Goal: Navigation & Orientation: Find specific page/section

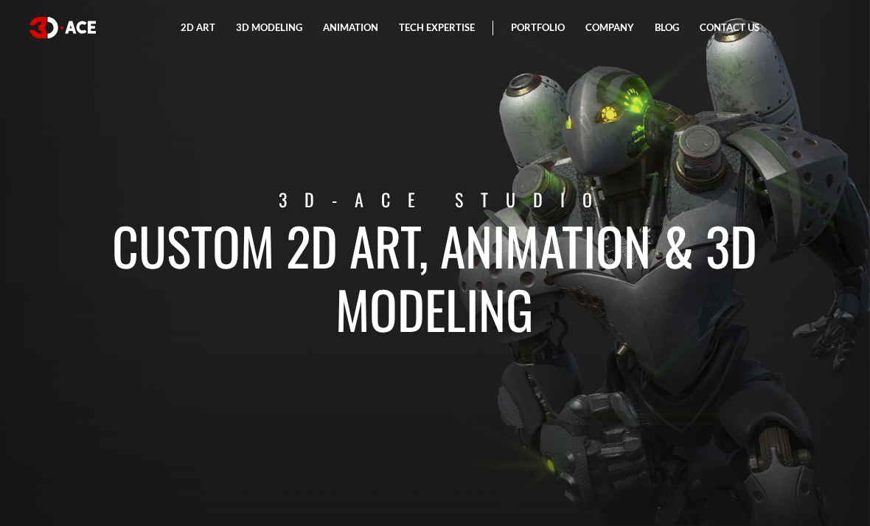
click at [738, 27] on link "Contact Us" at bounding box center [730, 27] width 80 height 55
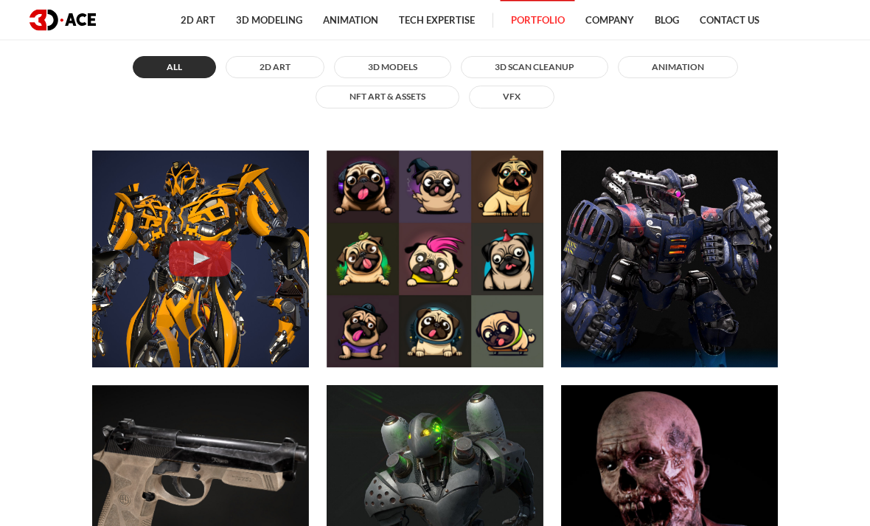
scroll to position [639, 0]
click at [437, 78] on button "3D MODELS" at bounding box center [392, 67] width 117 height 22
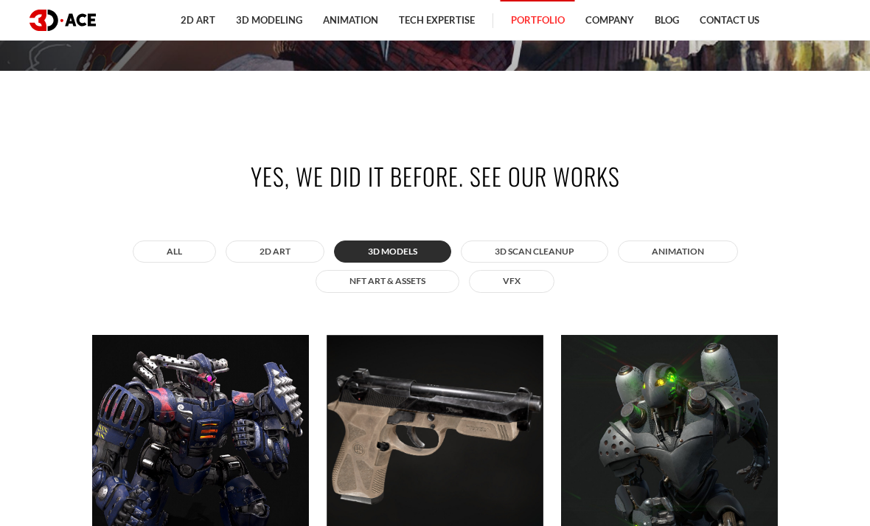
scroll to position [458, 0]
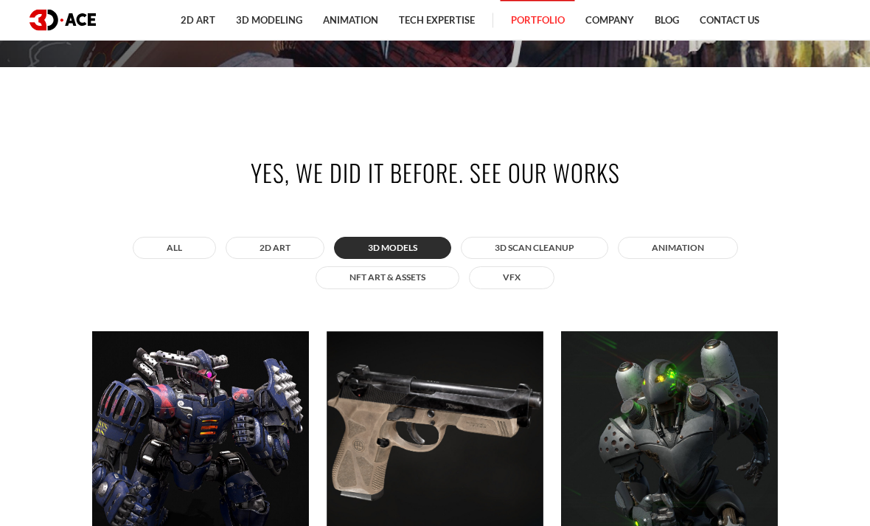
click at [521, 260] on button "3D Scan Cleanup" at bounding box center [535, 249] width 148 height 22
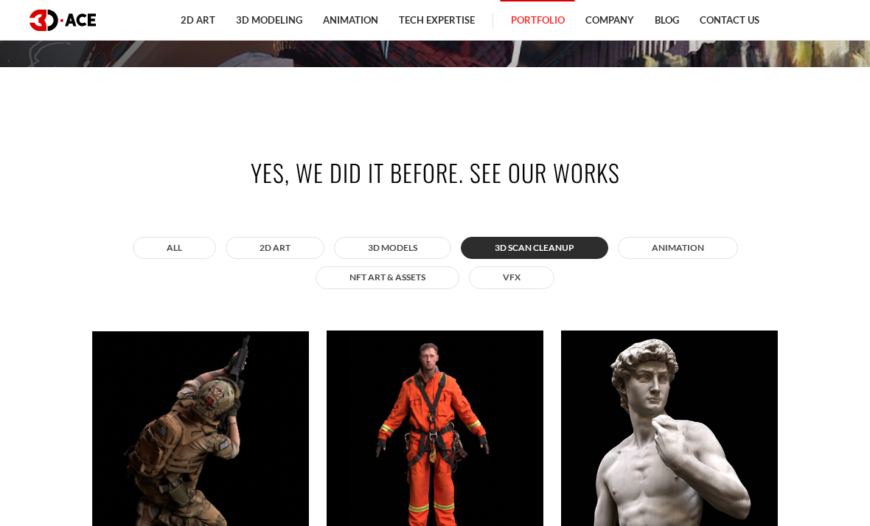
click at [526, 293] on div "All 2D ART 3D MODELS 3D Scan Cleanup ANIMATION NFT art & assets VFX" at bounding box center [435, 263] width 686 height 60
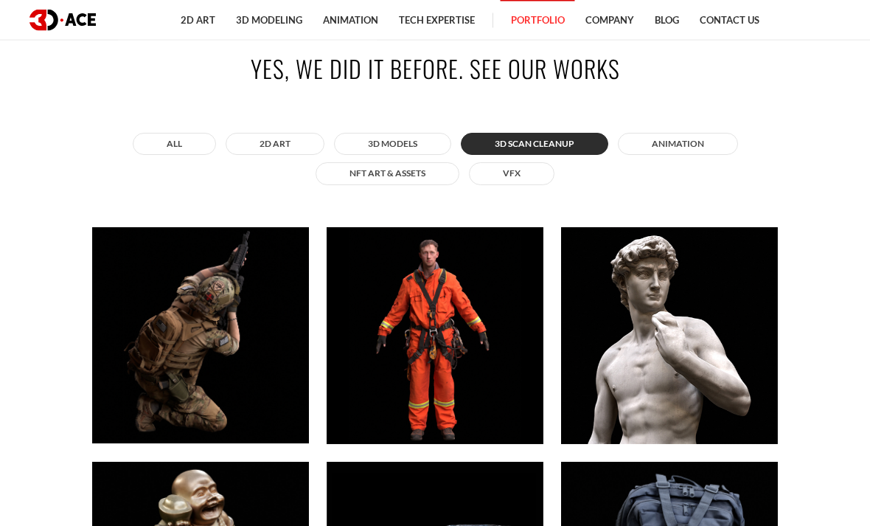
scroll to position [563, 0]
click at [406, 184] on button "NFT art & assets" at bounding box center [388, 173] width 144 height 22
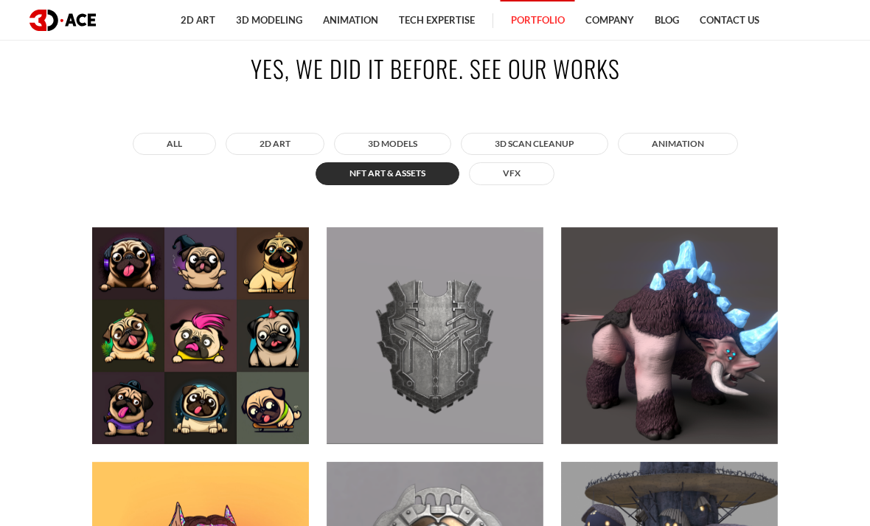
click at [506, 184] on button "VFX" at bounding box center [512, 173] width 86 height 22
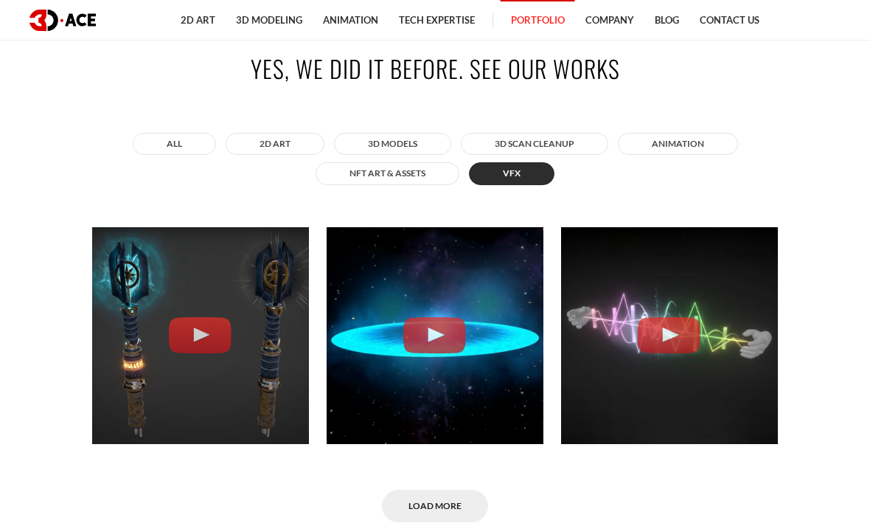
click at [173, 155] on button "All" at bounding box center [174, 144] width 83 height 22
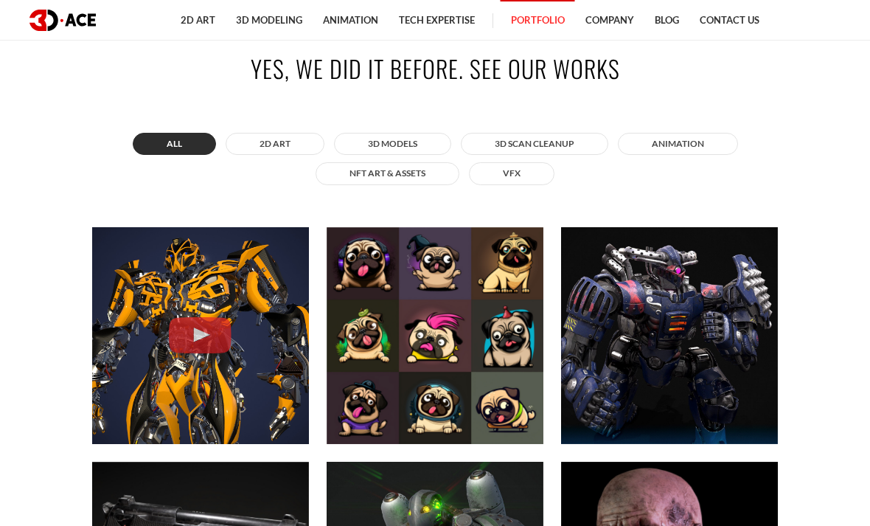
click at [670, 155] on button "ANIMATION" at bounding box center [678, 144] width 120 height 22
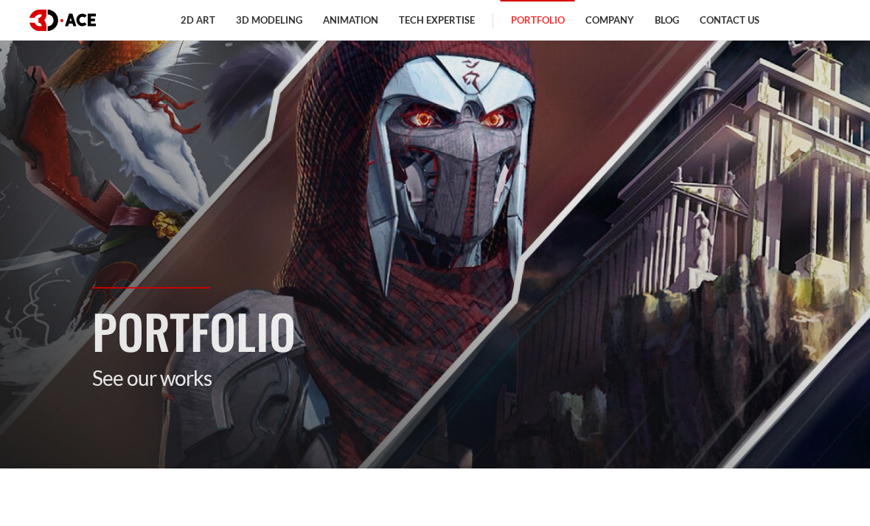
scroll to position [0, 0]
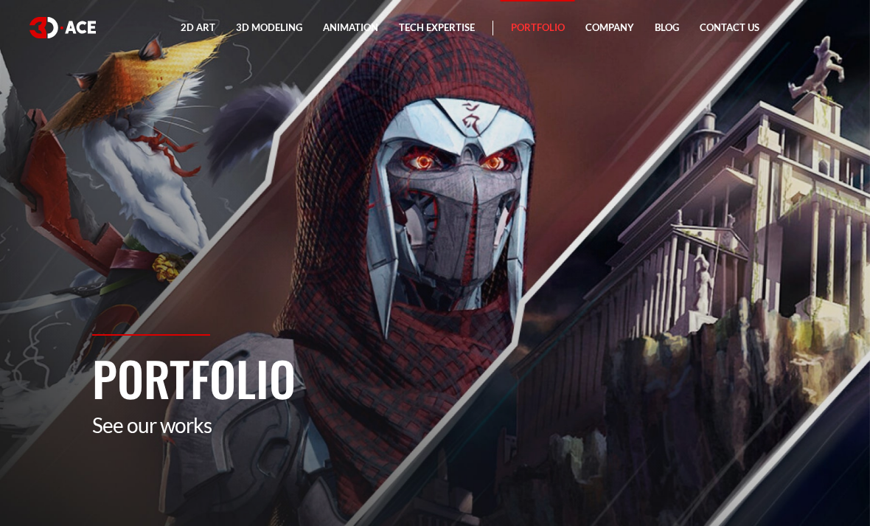
click at [44, 38] on img at bounding box center [63, 27] width 66 height 21
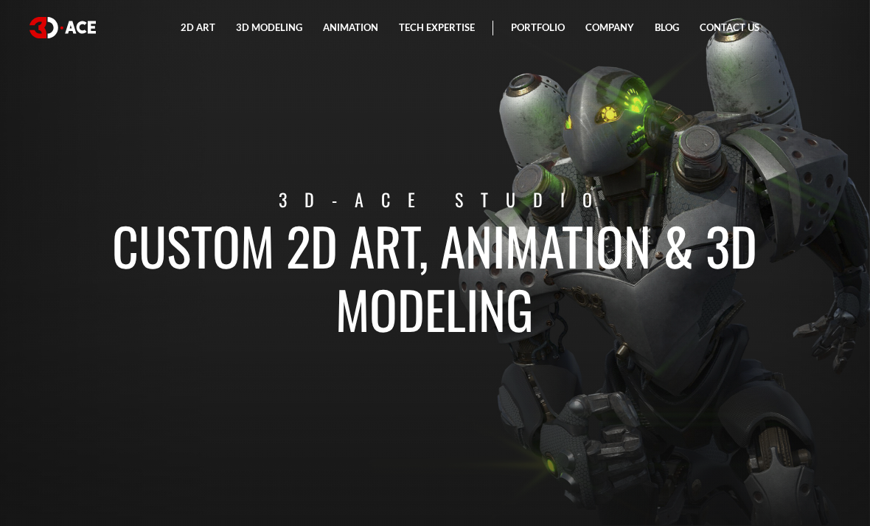
click at [667, 29] on link "Blog" at bounding box center [667, 27] width 45 height 55
